Goal: Task Accomplishment & Management: Manage account settings

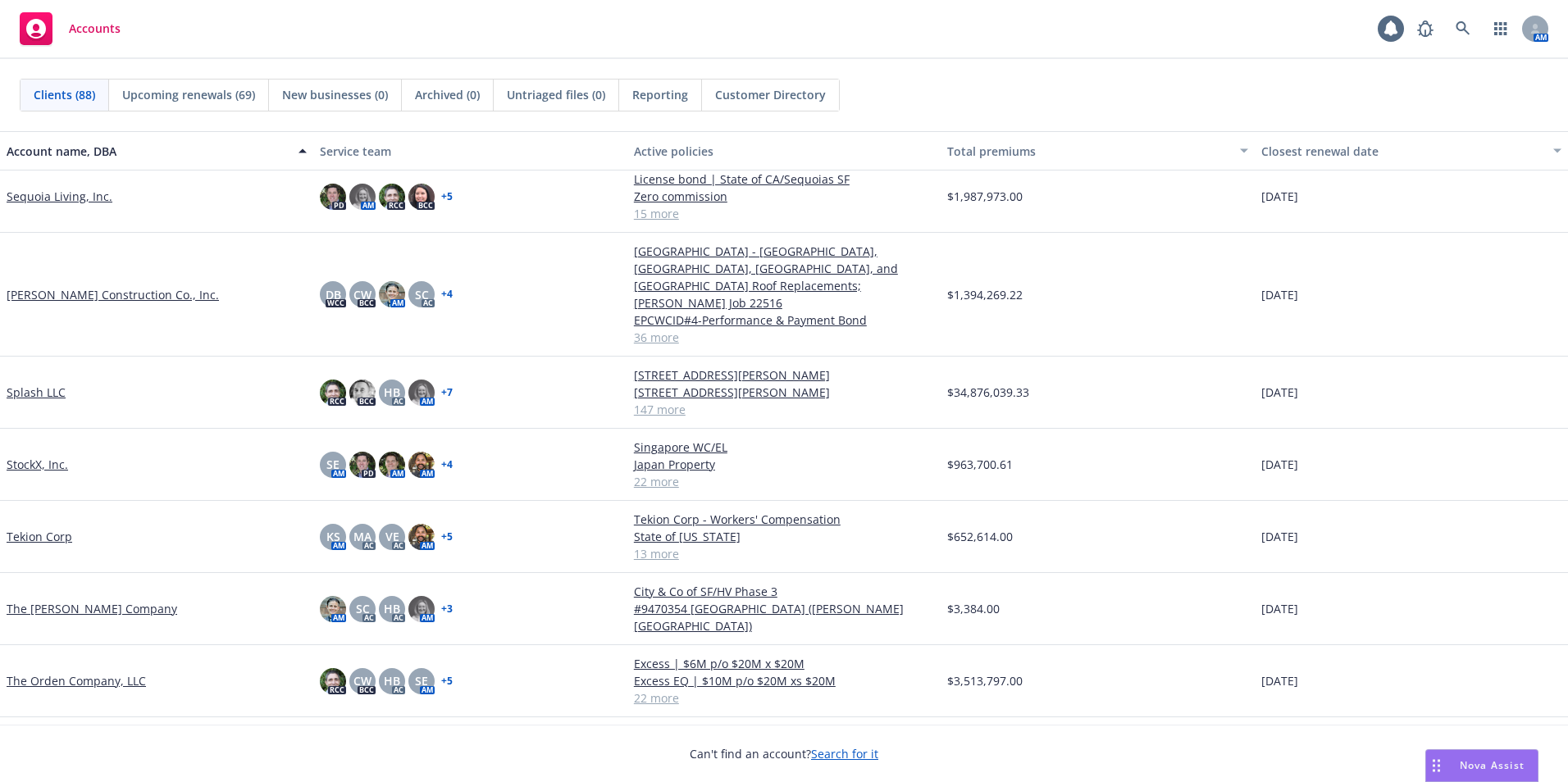
scroll to position [4263, 0]
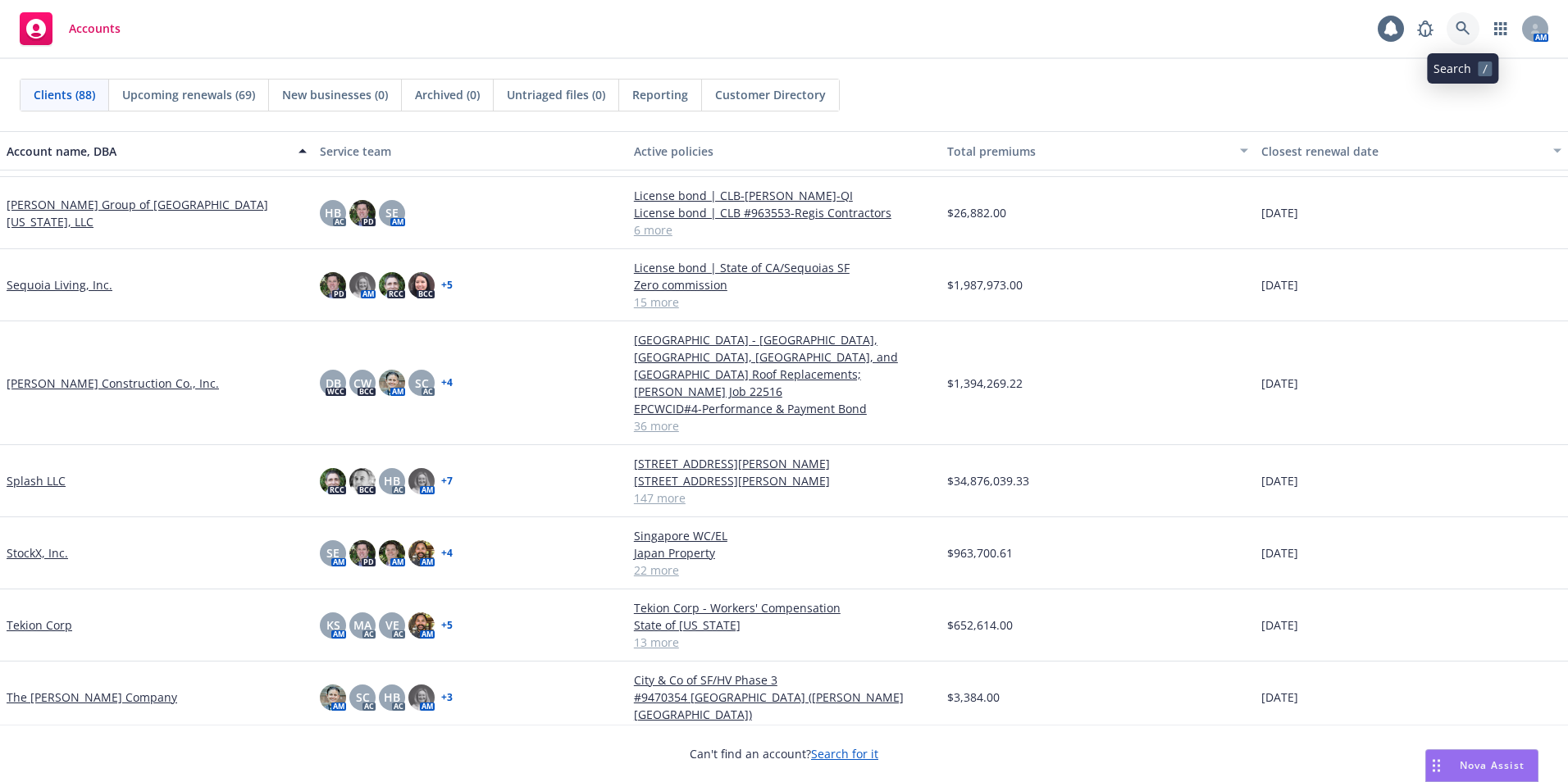
click at [1465, 24] on icon at bounding box center [1462, 28] width 14 height 14
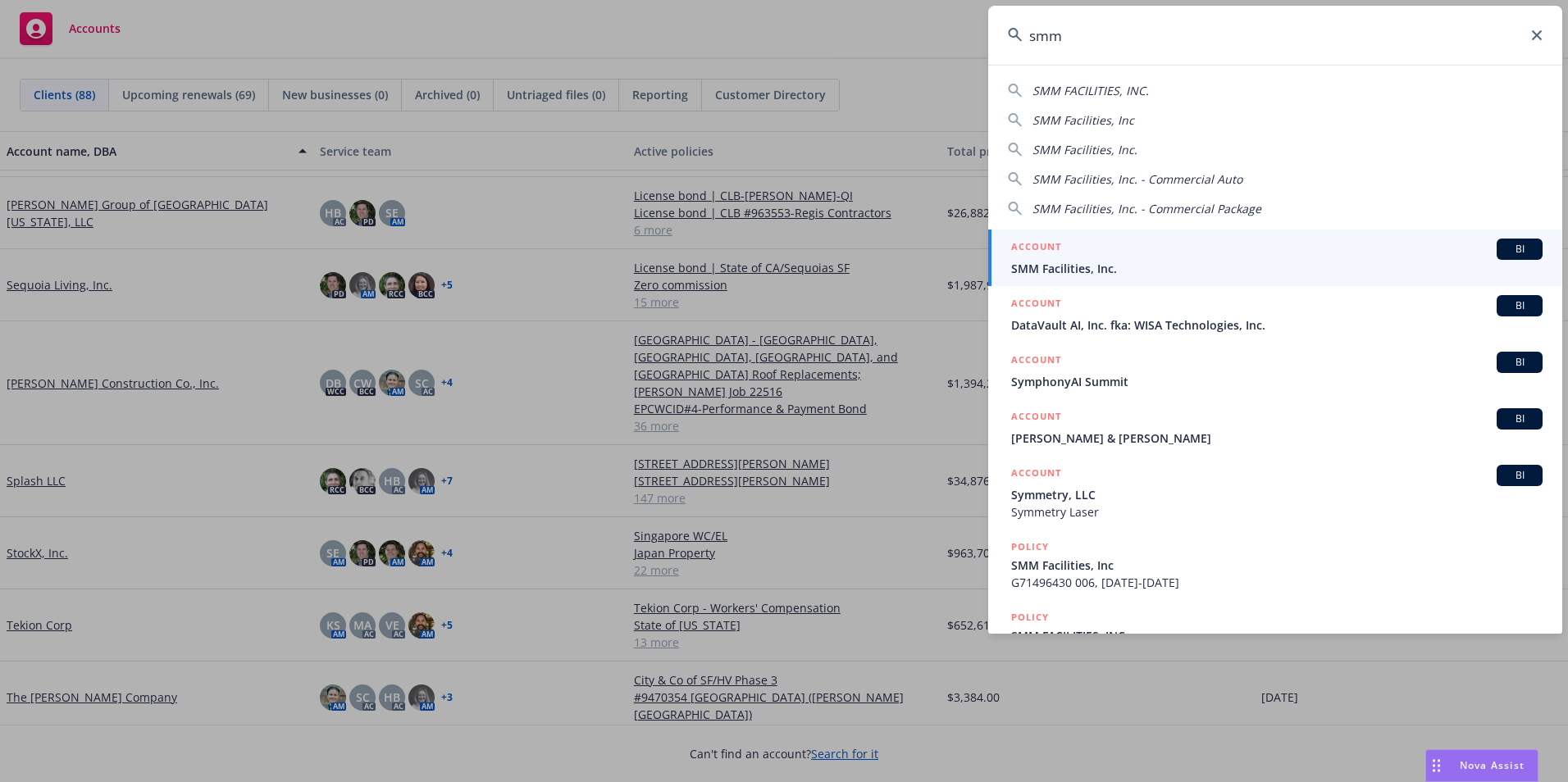
type input "smm"
click at [1071, 269] on span "SMM Facilities, Inc." at bounding box center [1277, 268] width 531 height 18
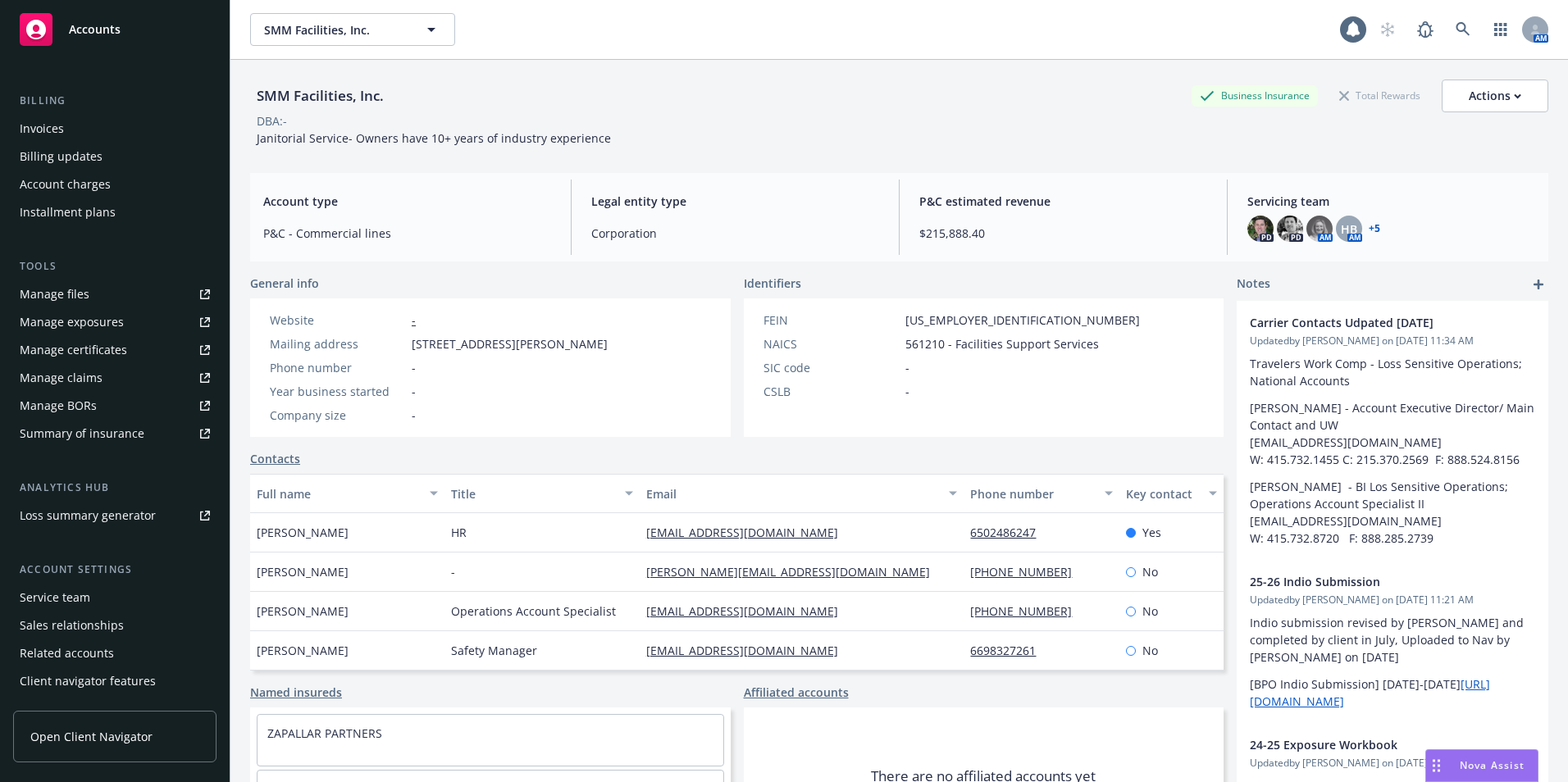
scroll to position [314, 0]
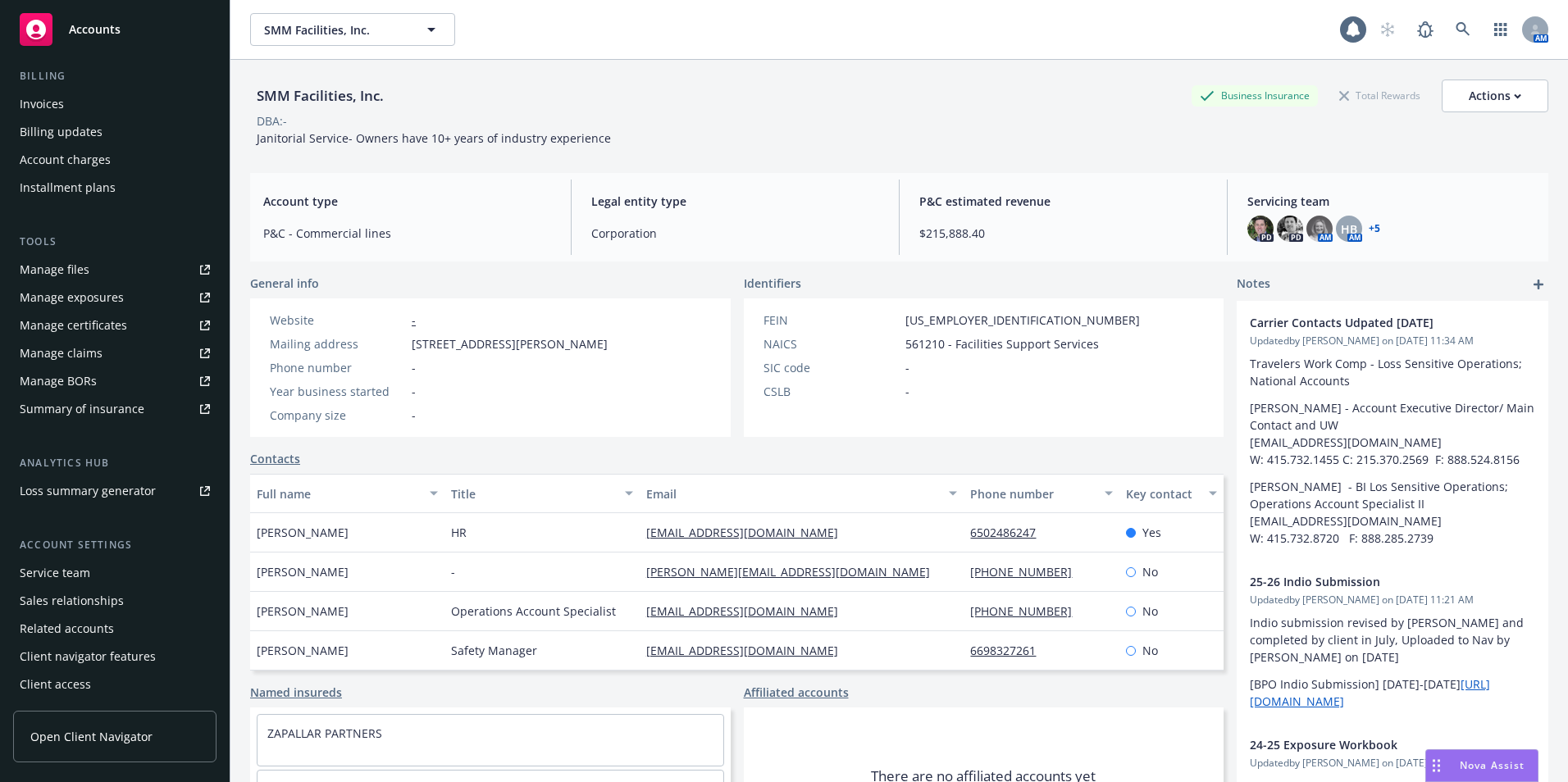
click at [60, 566] on div "Service team" at bounding box center [55, 574] width 70 height 26
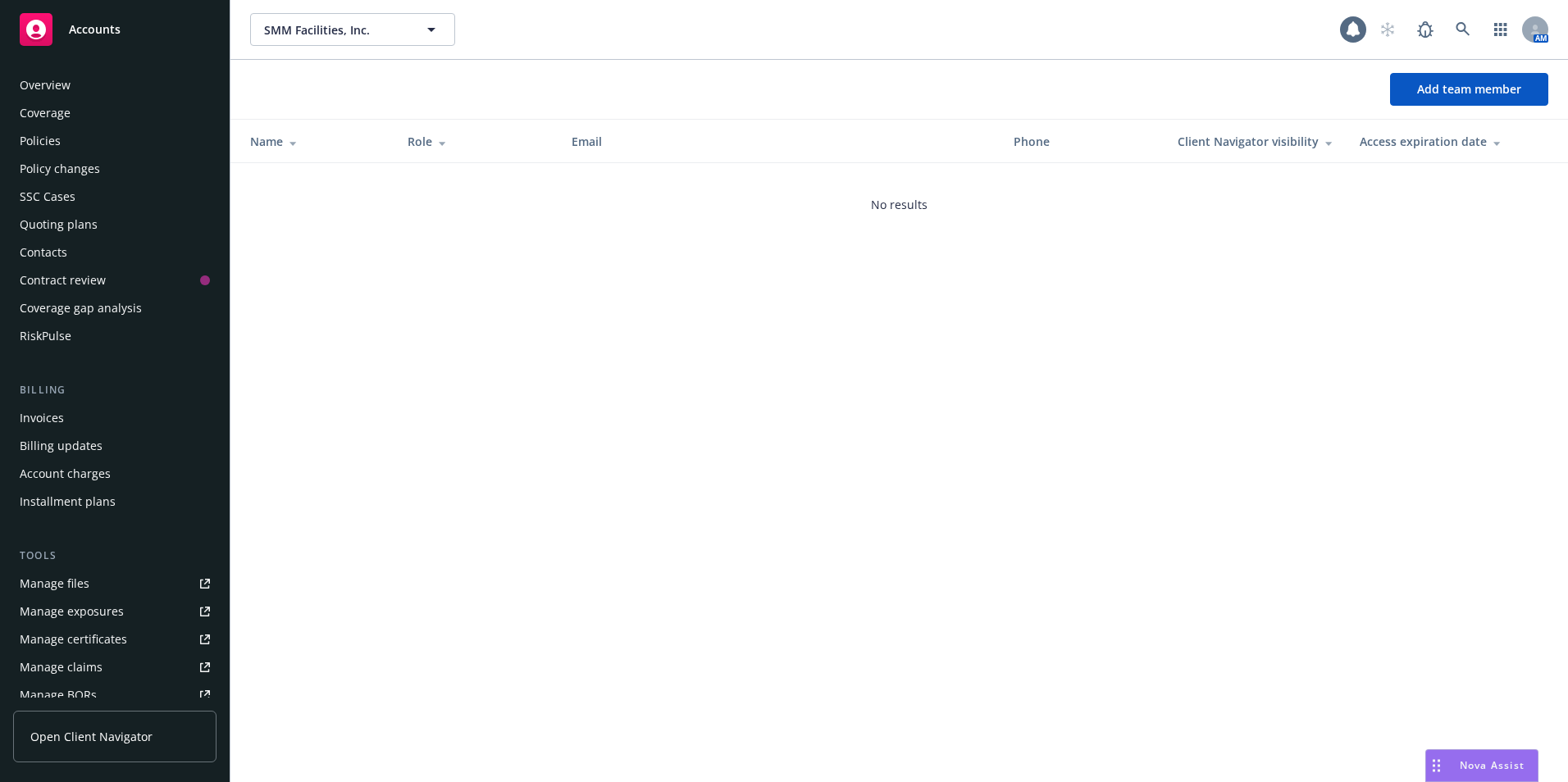
scroll to position [314, 0]
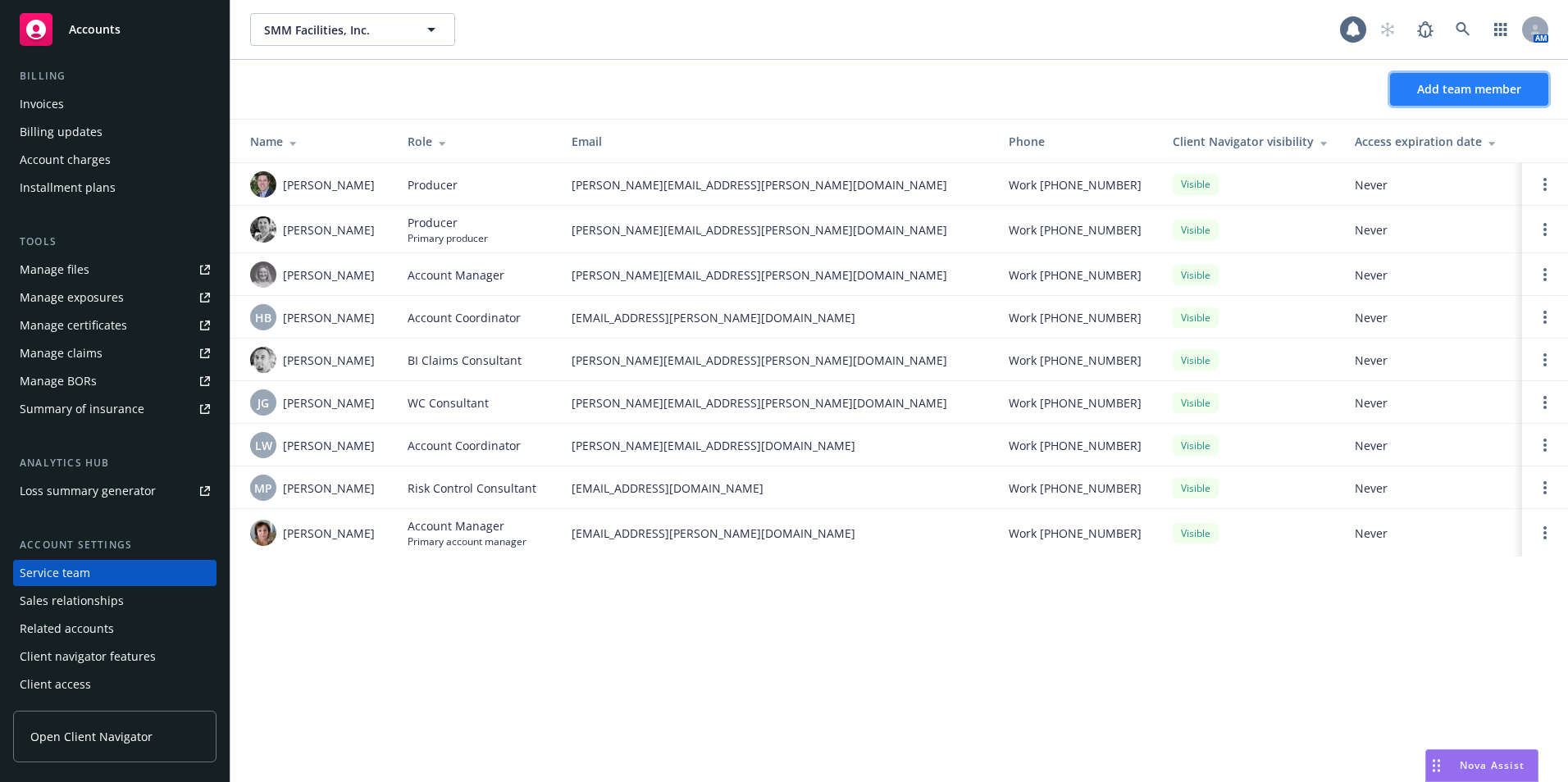
click at [1488, 90] on span "Add team member" at bounding box center [1469, 89] width 104 height 16
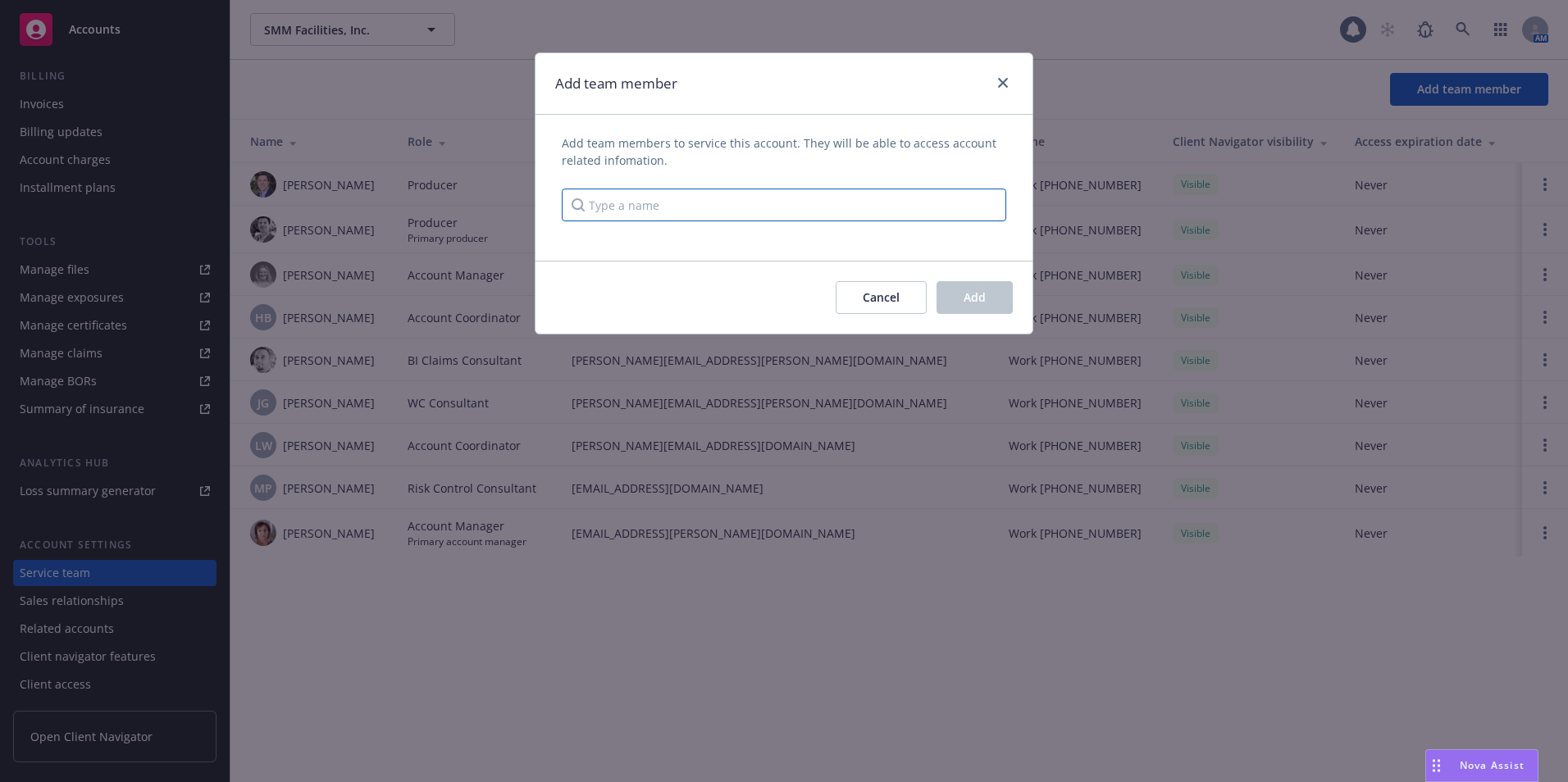
click at [598, 205] on input "Type a name" at bounding box center [783, 204] width 444 height 33
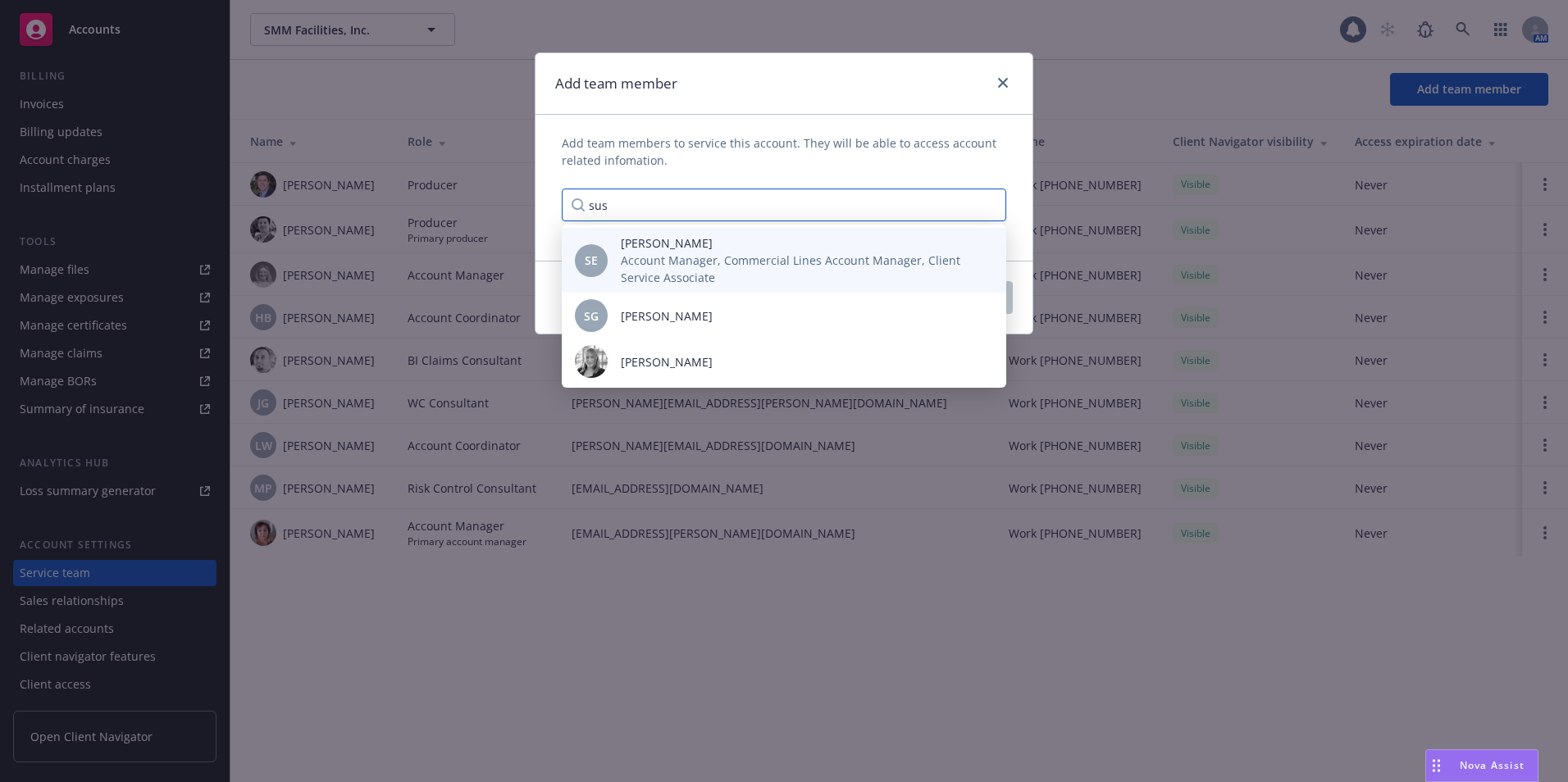
type input "sus"
click at [722, 267] on span "Account Manager, Commercial Lines Account Manager, Client Service Associate" at bounding box center [801, 268] width 359 height 34
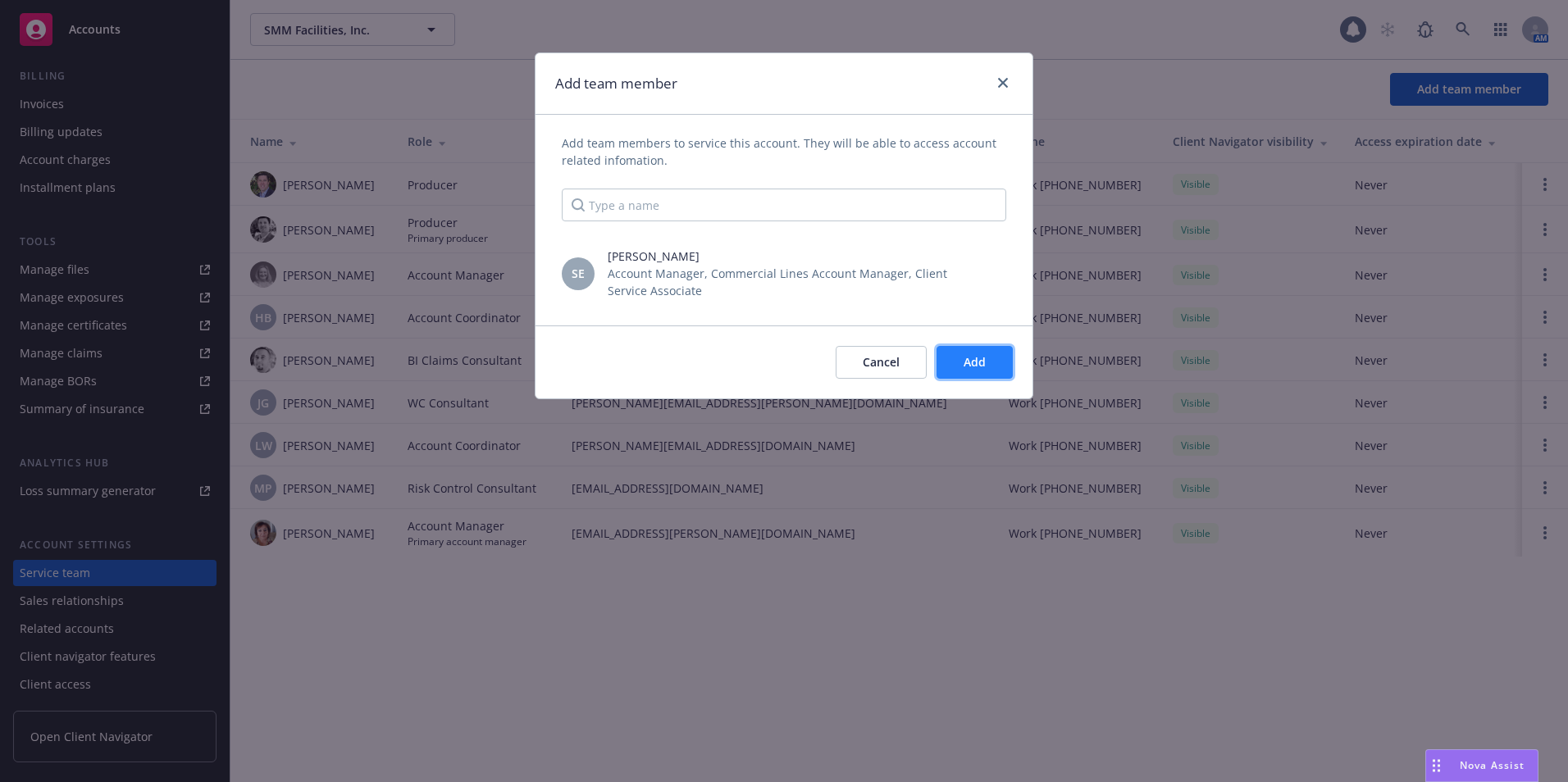
click at [971, 362] on span "Add" at bounding box center [974, 362] width 22 height 16
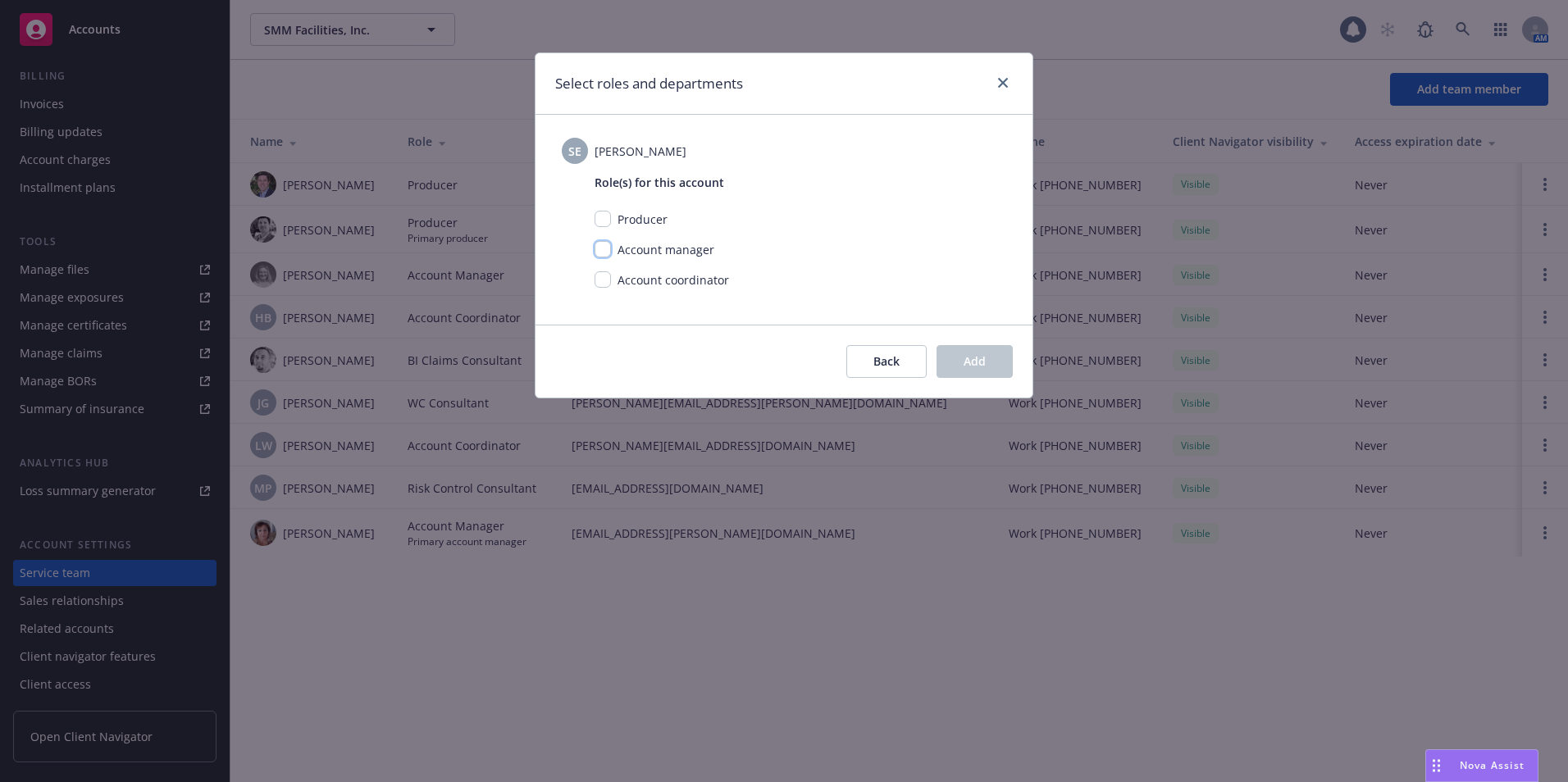
click at [609, 252] on input "checkbox" at bounding box center [603, 249] width 17 height 17
checkbox input "true"
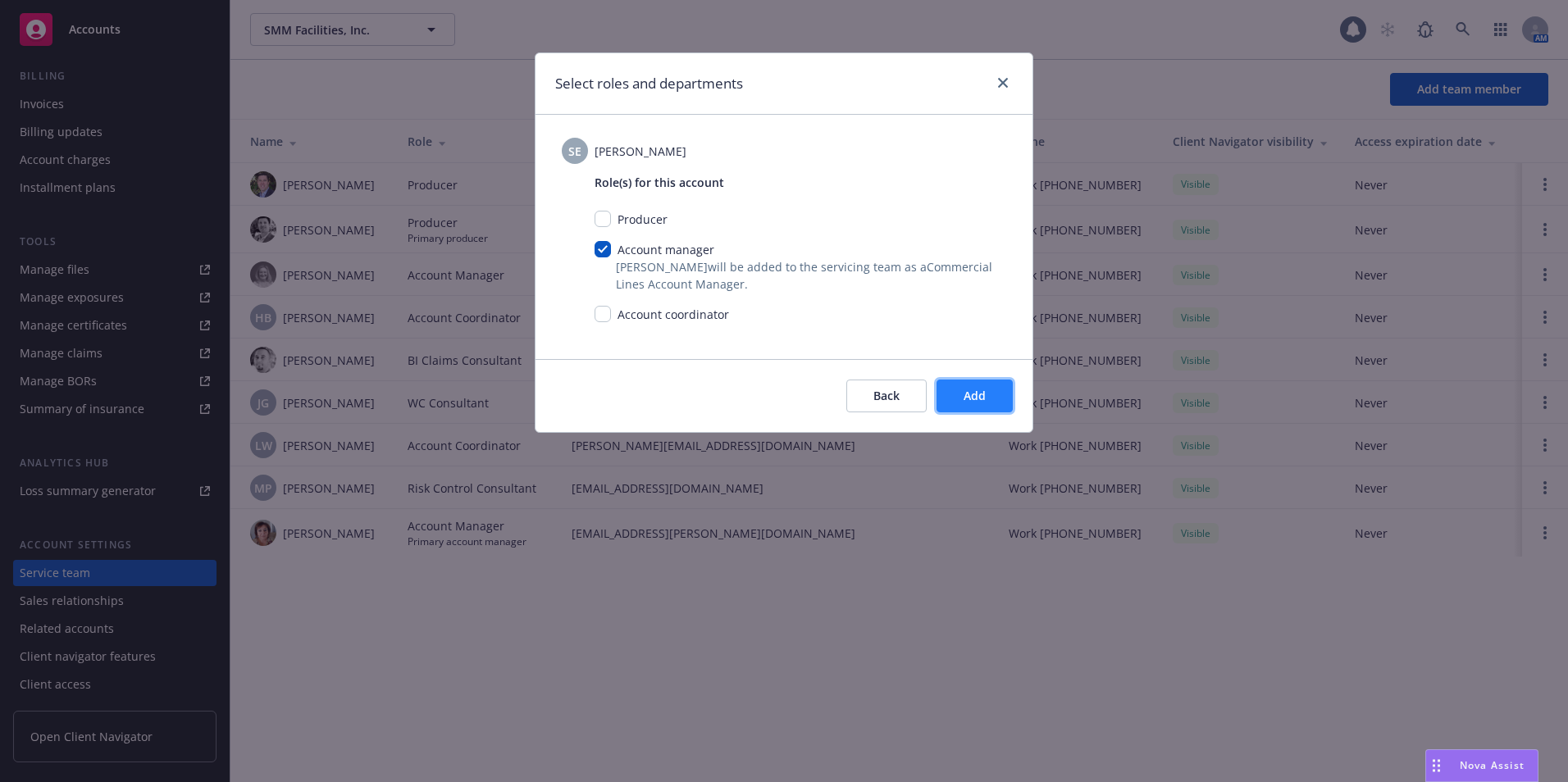
click at [937, 387] on button "Add" at bounding box center [974, 396] width 77 height 33
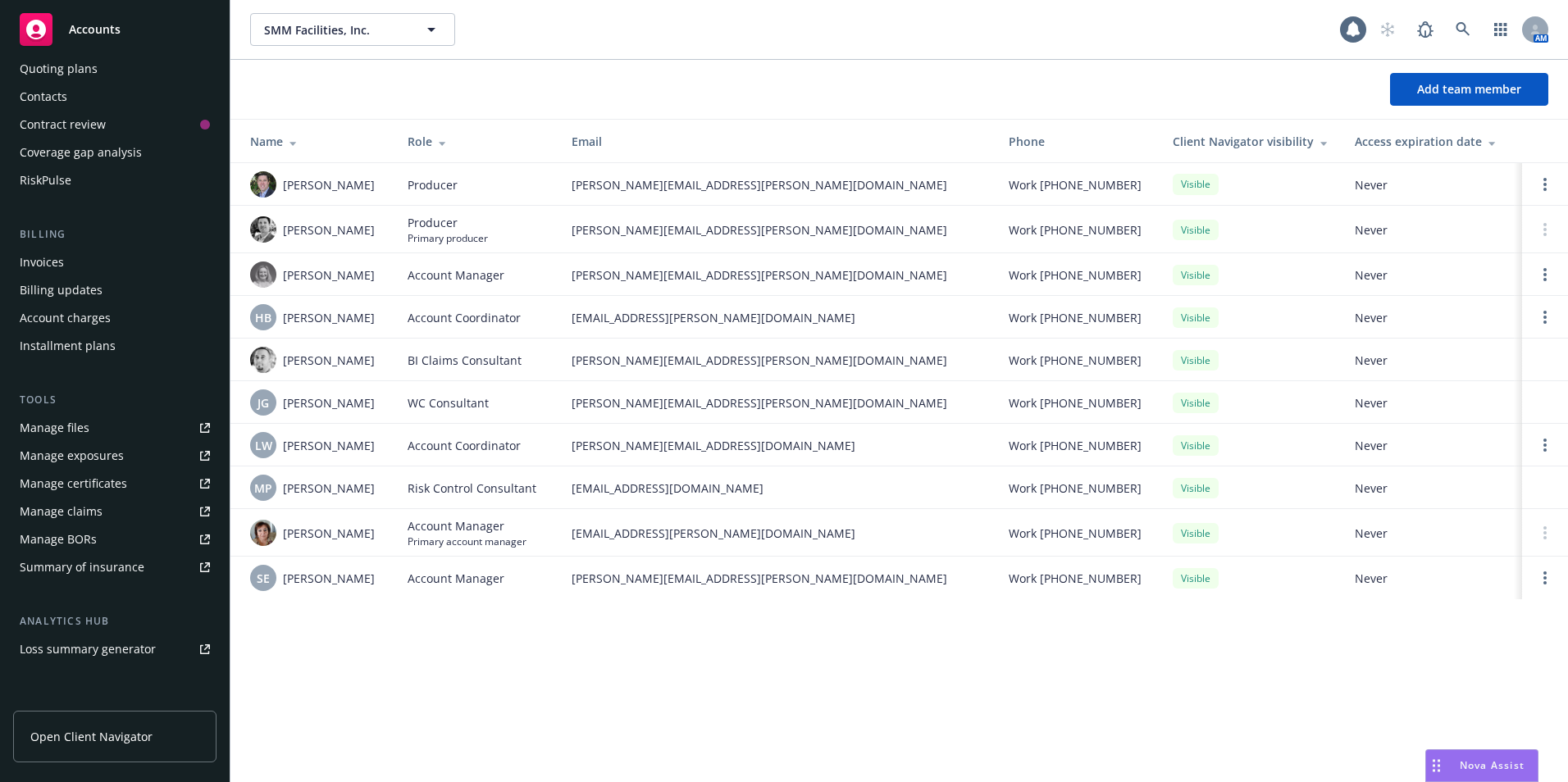
scroll to position [0, 0]
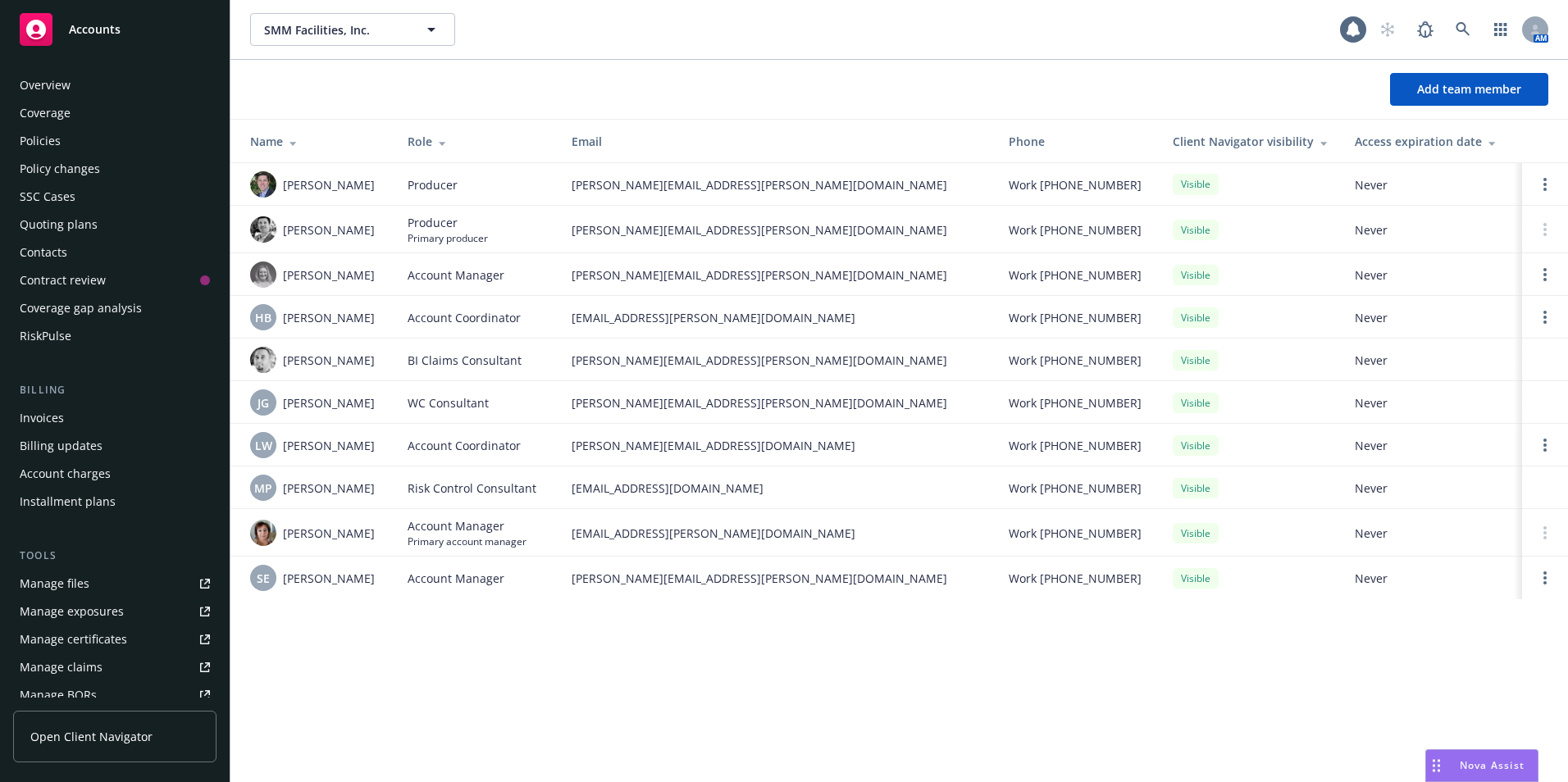
click at [41, 142] on div "Policies" at bounding box center [40, 141] width 41 height 26
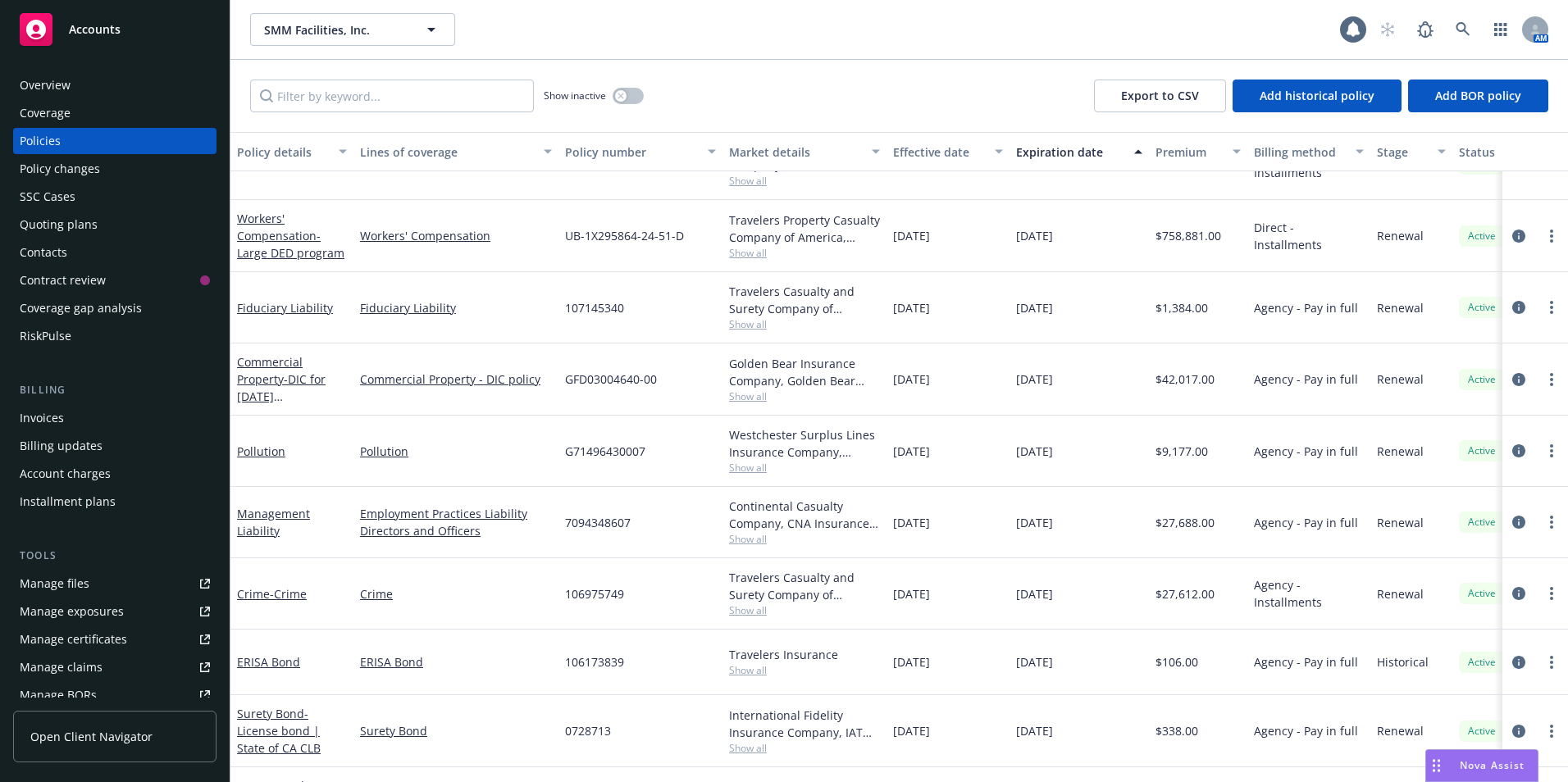
scroll to position [309, 0]
